Goal: Transaction & Acquisition: Purchase product/service

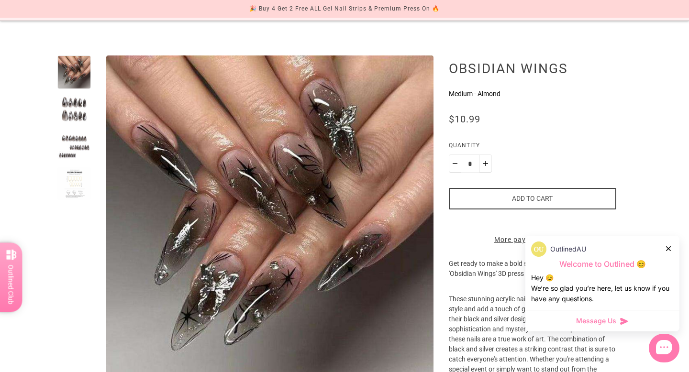
scroll to position [77, 0]
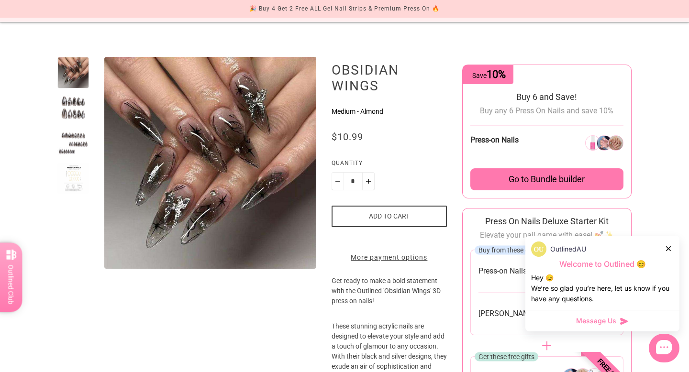
click at [62, 114] on div at bounding box center [73, 108] width 32 height 32
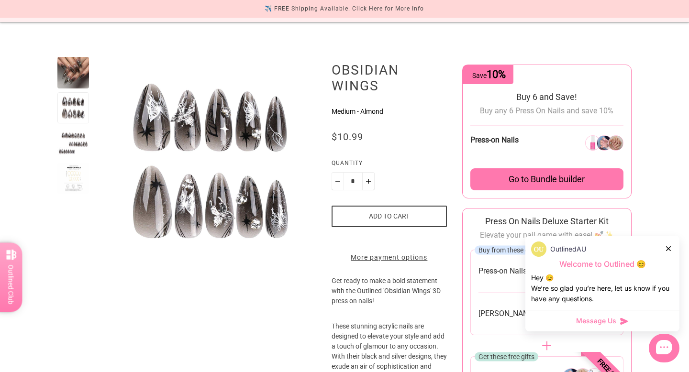
click at [61, 69] on div at bounding box center [73, 73] width 32 height 32
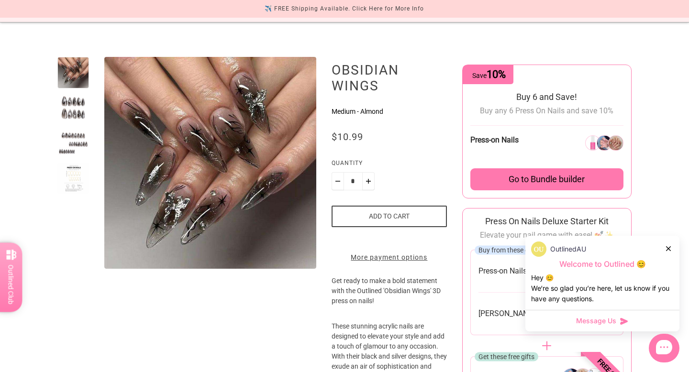
click at [674, 248] on div "OutlinedAU Welcome to Outlined 😊 Hey 😊 We‘re so glad you’re here, let us know i…" at bounding box center [602, 273] width 154 height 74
click at [671, 251] on div at bounding box center [669, 249] width 6 height 10
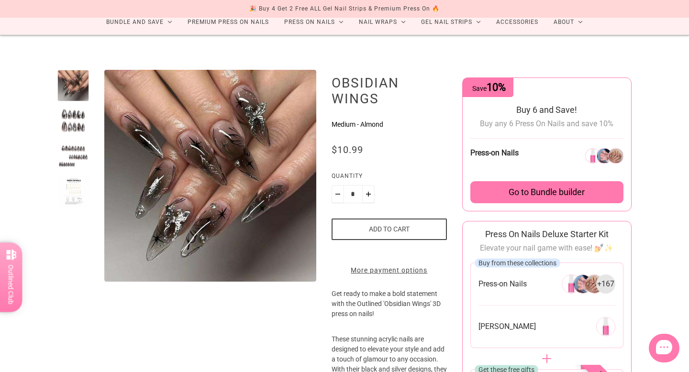
scroll to position [64, 0]
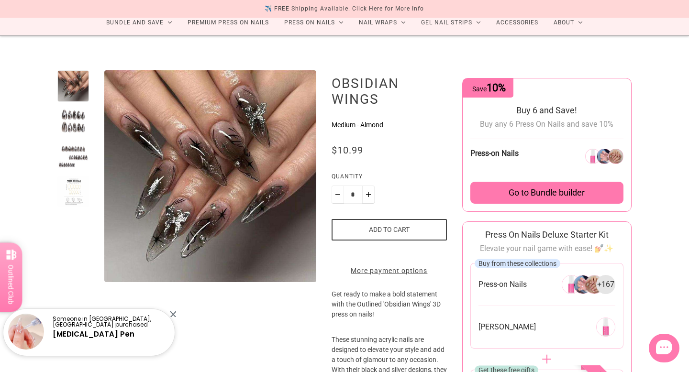
drag, startPoint x: 227, startPoint y: 156, endPoint x: 575, endPoint y: 13, distance: 376.7
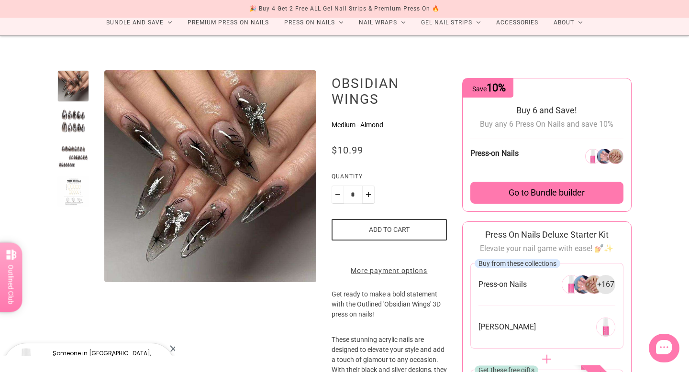
click at [63, 125] on div at bounding box center [73, 122] width 32 height 32
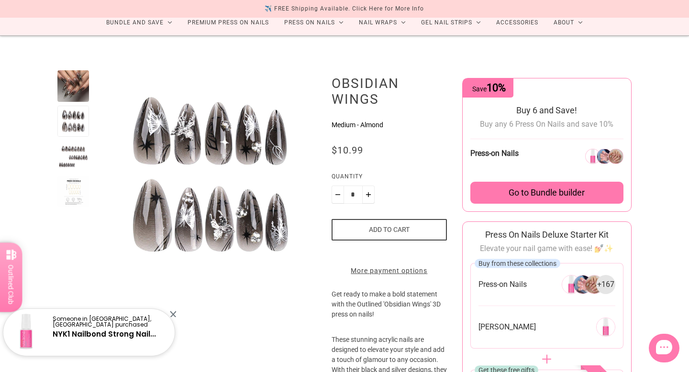
click at [64, 93] on div at bounding box center [73, 86] width 32 height 32
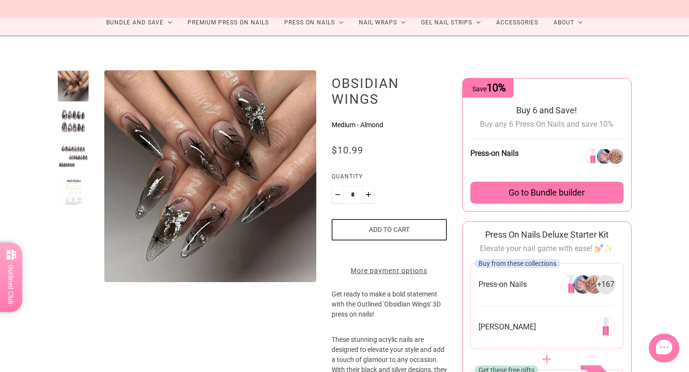
click at [70, 122] on div at bounding box center [73, 122] width 32 height 32
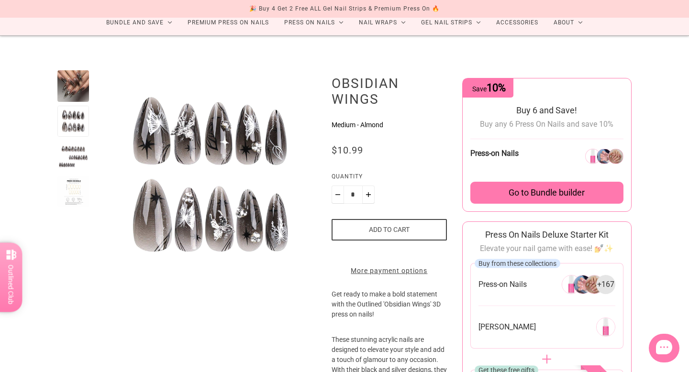
click at [70, 84] on div at bounding box center [73, 86] width 32 height 32
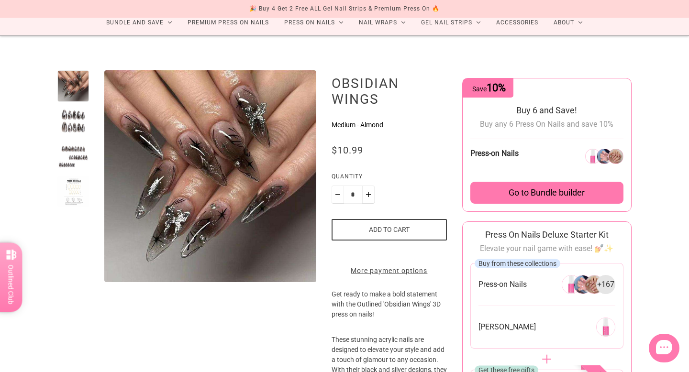
click at [70, 121] on div at bounding box center [73, 122] width 32 height 32
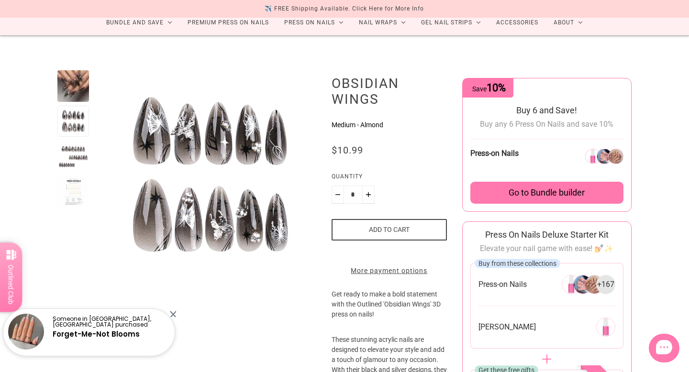
click at [68, 85] on div at bounding box center [73, 86] width 32 height 32
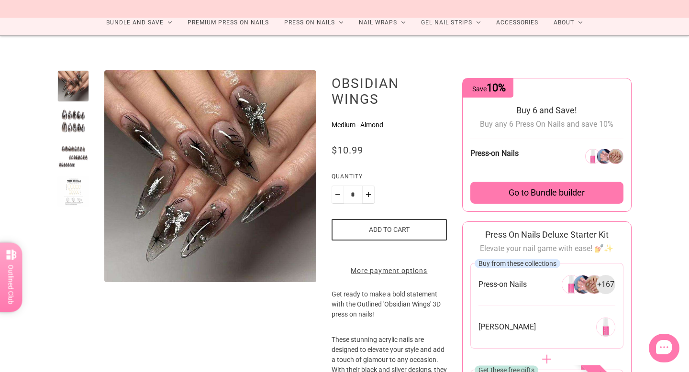
click at [68, 116] on div at bounding box center [73, 122] width 32 height 32
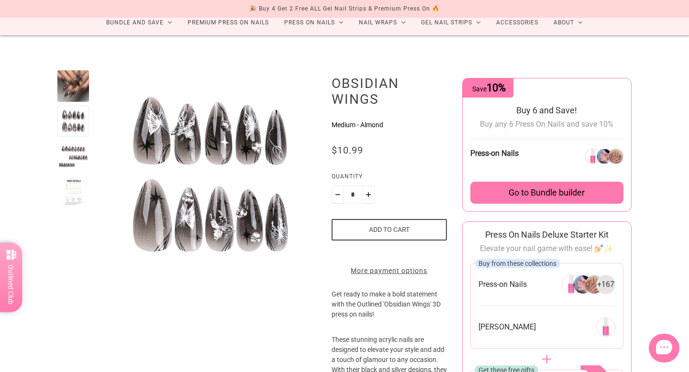
click at [65, 82] on div at bounding box center [73, 86] width 32 height 32
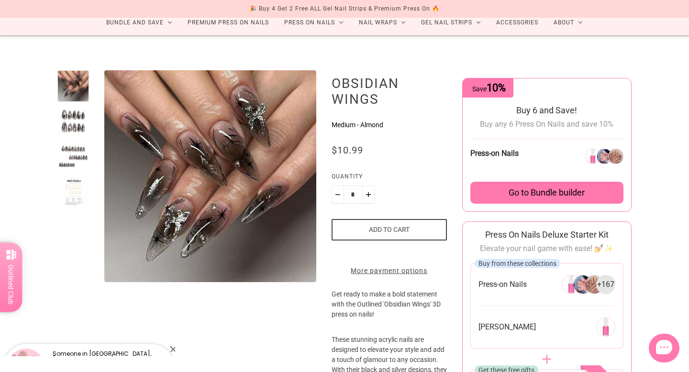
click at [384, 235] on button "Add to cart" at bounding box center [389, 230] width 115 height 22
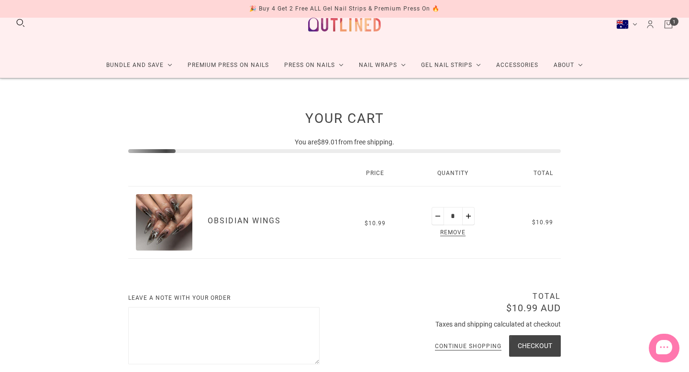
scroll to position [12, 0]
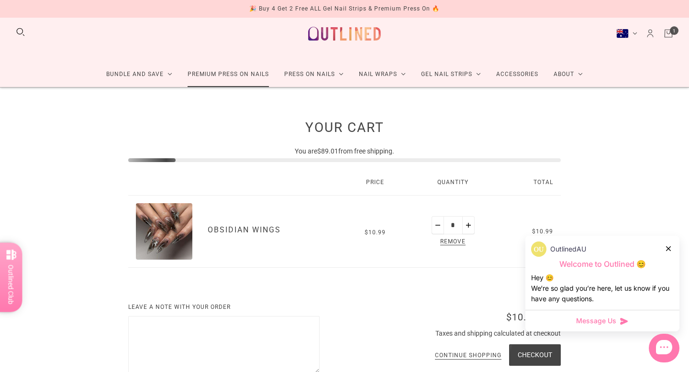
click at [251, 77] on link "Premium Press On Nails" at bounding box center [228, 74] width 97 height 25
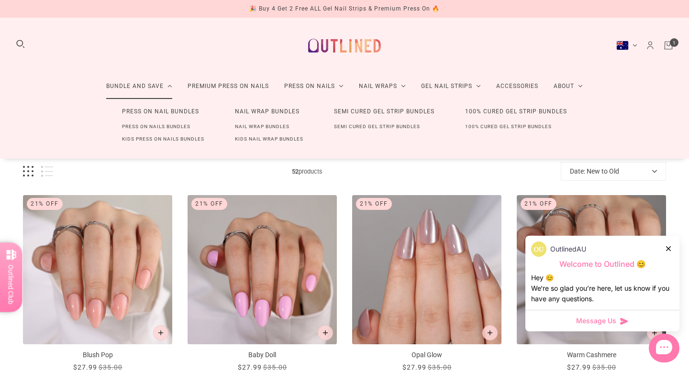
click at [164, 130] on link "Press On Nails Bundles" at bounding box center [156, 127] width 99 height 12
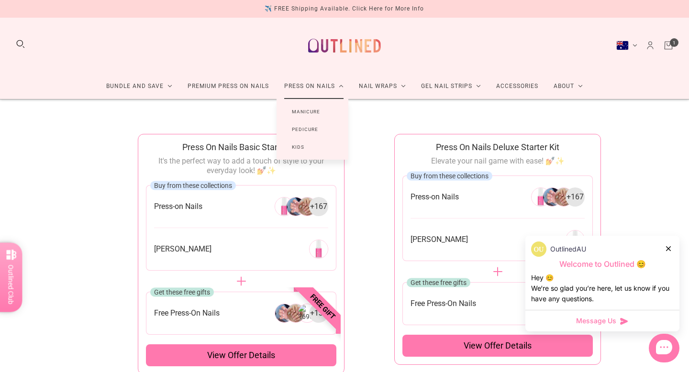
click at [299, 112] on link "Manicure" at bounding box center [306, 112] width 59 height 18
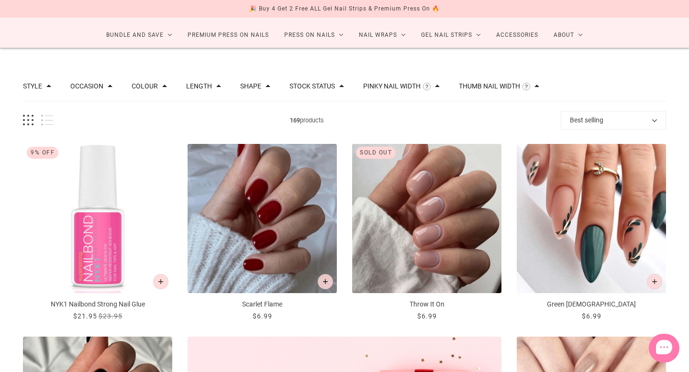
scroll to position [64, 0]
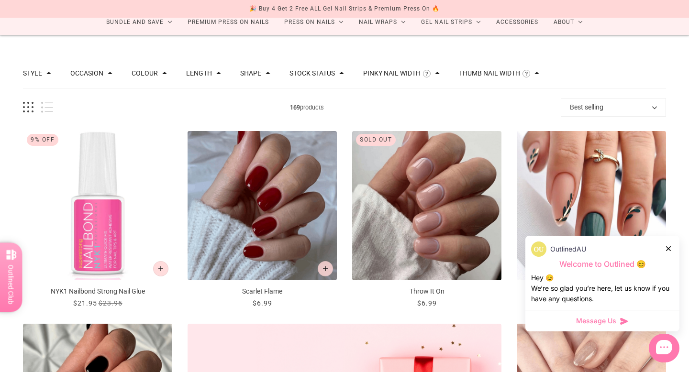
click at [670, 248] on icon at bounding box center [668, 248] width 5 height 5
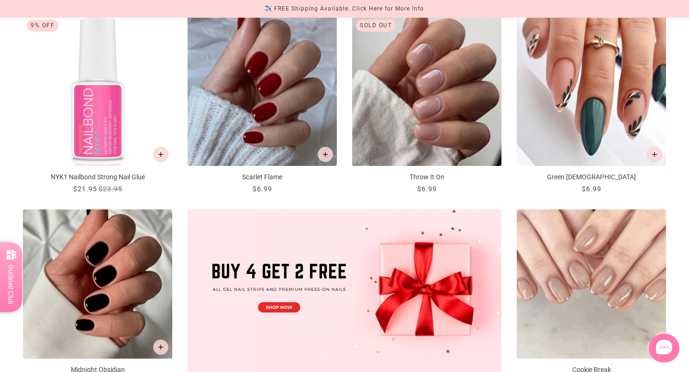
scroll to position [0, 0]
